Goal: Task Accomplishment & Management: Manage account settings

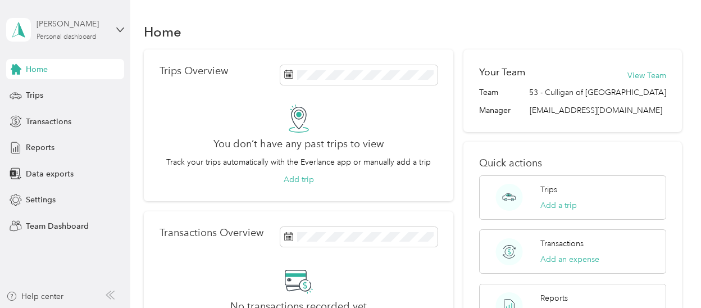
click at [46, 34] on div "Personal dashboard" at bounding box center [66, 37] width 60 height 7
click at [57, 87] on div "Team dashboard" at bounding box center [46, 92] width 60 height 12
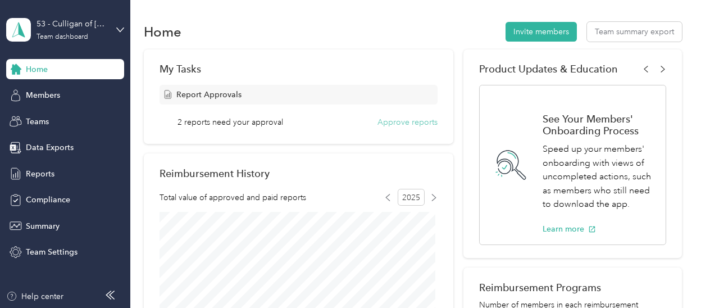
click at [395, 122] on button "Approve reports" at bounding box center [407, 122] width 60 height 12
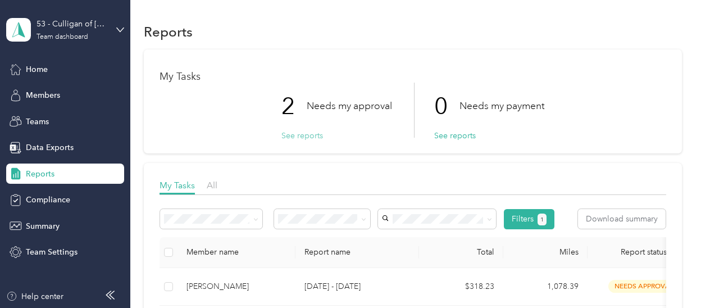
click at [314, 139] on button "See reports" at bounding box center [302, 136] width 42 height 12
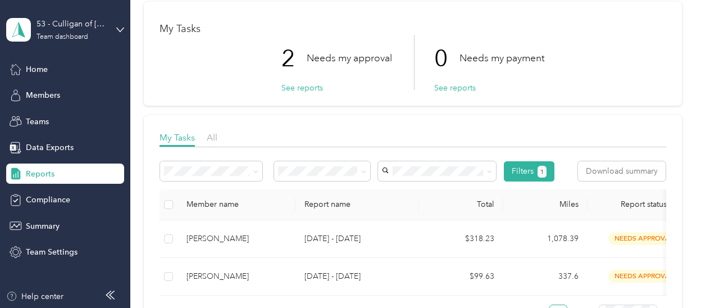
scroll to position [112, 0]
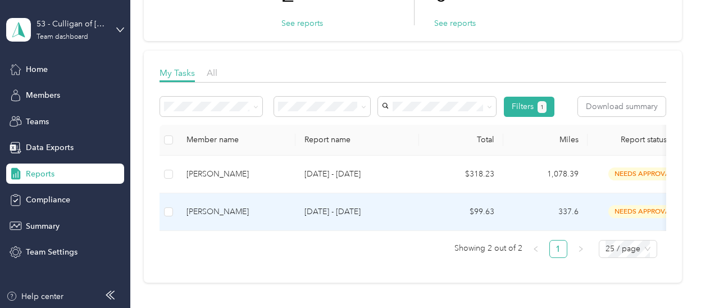
click at [216, 207] on div "[PERSON_NAME]" at bounding box center [236, 212] width 100 height 12
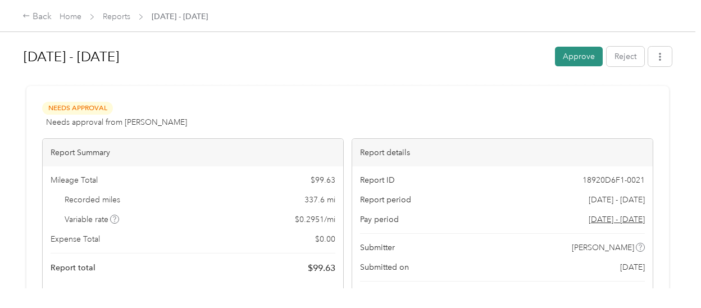
click at [573, 56] on button "Approve" at bounding box center [579, 57] width 48 height 20
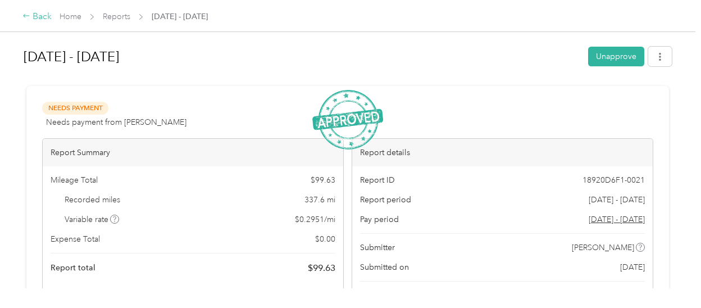
click at [37, 19] on div "Back" at bounding box center [36, 16] width 29 height 13
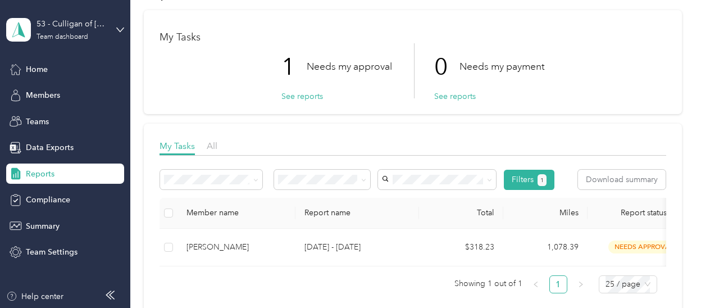
scroll to position [56, 0]
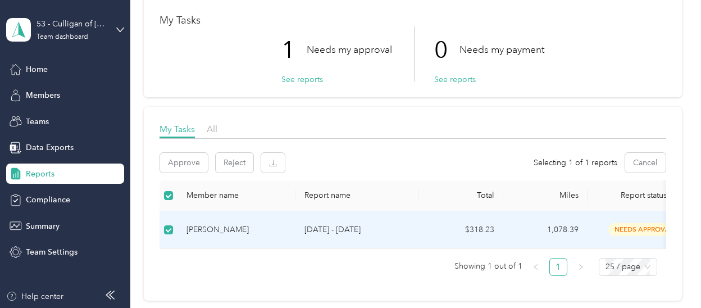
click at [217, 226] on div "[PERSON_NAME]" at bounding box center [236, 229] width 100 height 12
click at [313, 228] on p "[DATE] - [DATE]" at bounding box center [357, 229] width 106 height 12
click at [640, 231] on span "needs approval" at bounding box center [643, 229] width 71 height 13
click at [223, 221] on td "[PERSON_NAME]" at bounding box center [236, 230] width 118 height 38
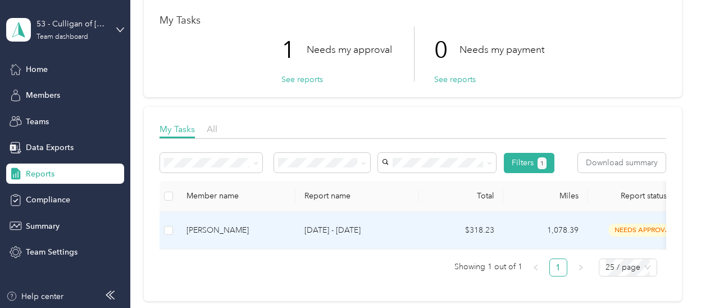
click at [212, 230] on div "[PERSON_NAME]" at bounding box center [236, 230] width 100 height 12
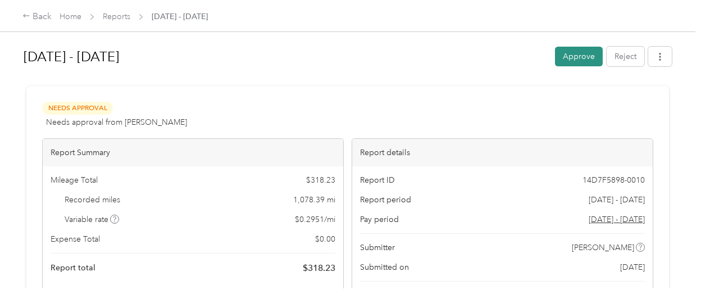
click at [570, 61] on button "Approve" at bounding box center [579, 57] width 48 height 20
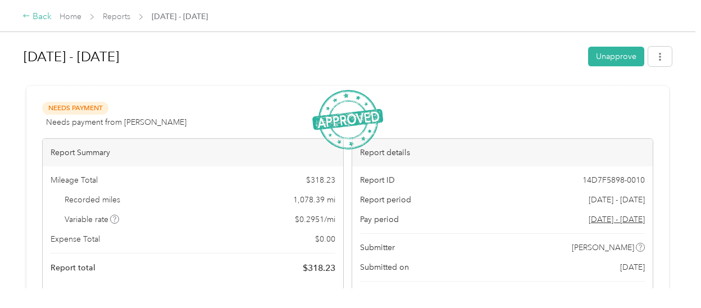
click at [26, 16] on icon at bounding box center [26, 16] width 8 height 8
